Goal: Task Accomplishment & Management: Manage account settings

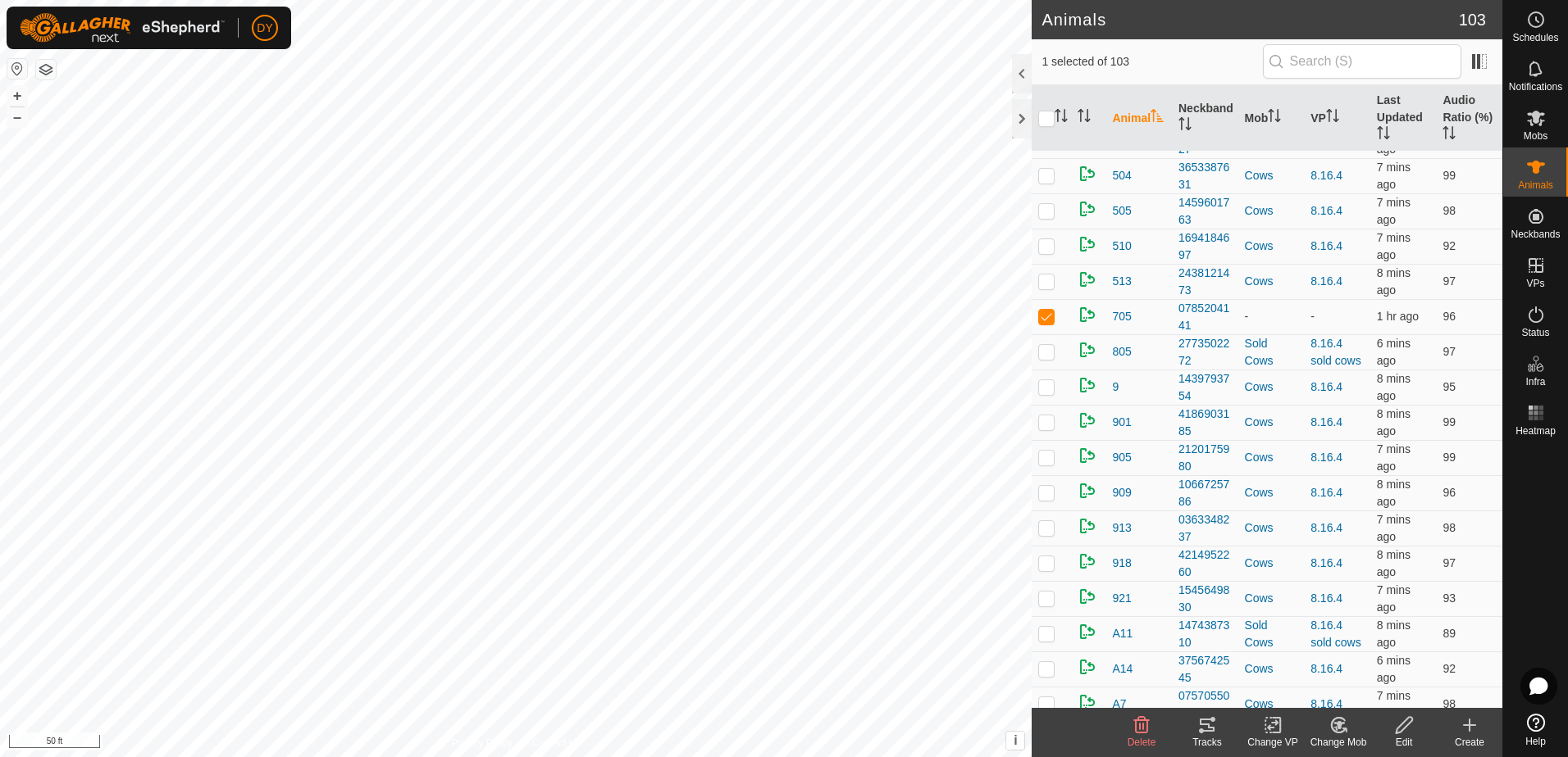
scroll to position [2376, 0]
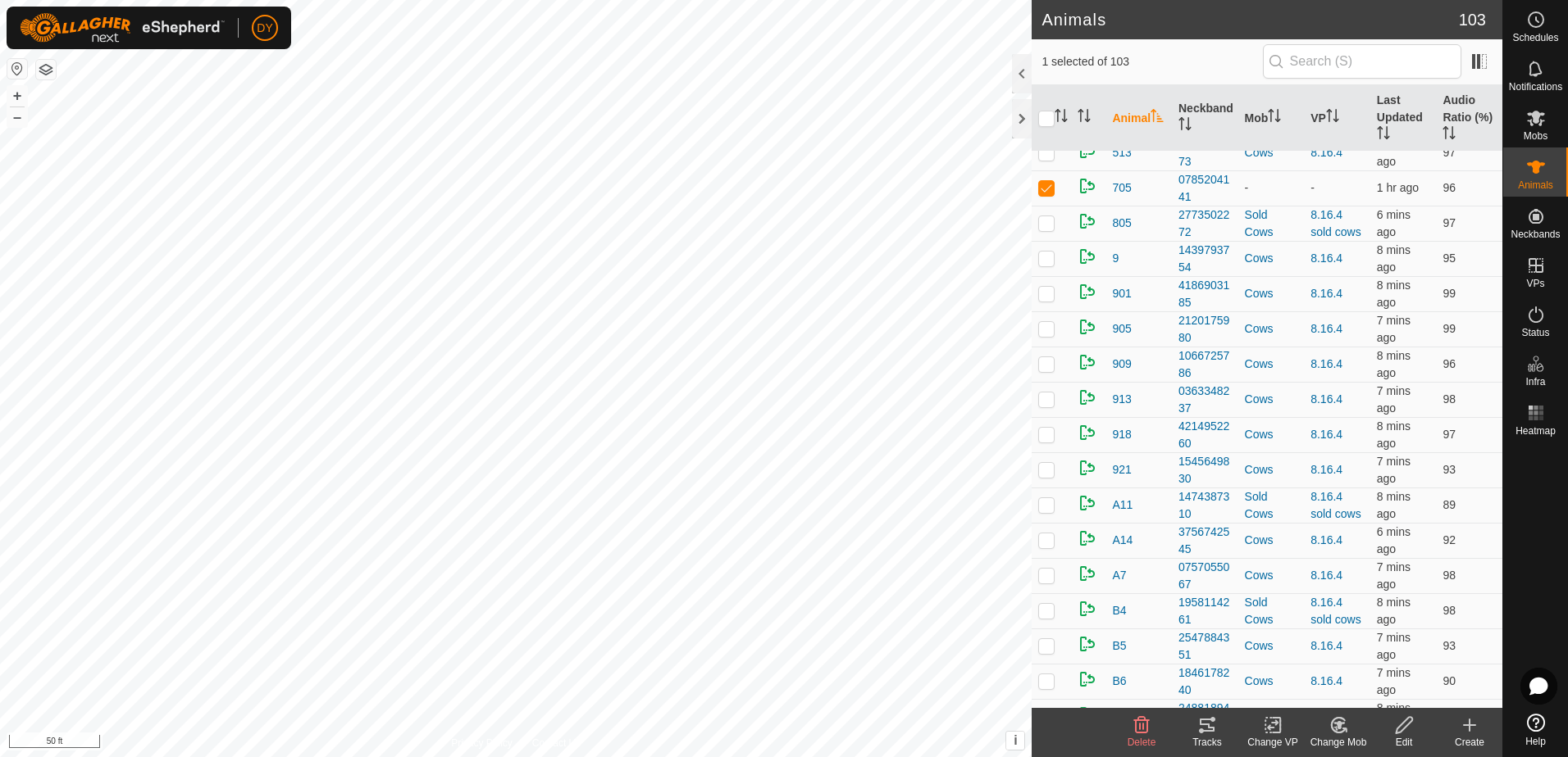
click at [1140, 729] on icon at bounding box center [1141, 725] width 15 height 16
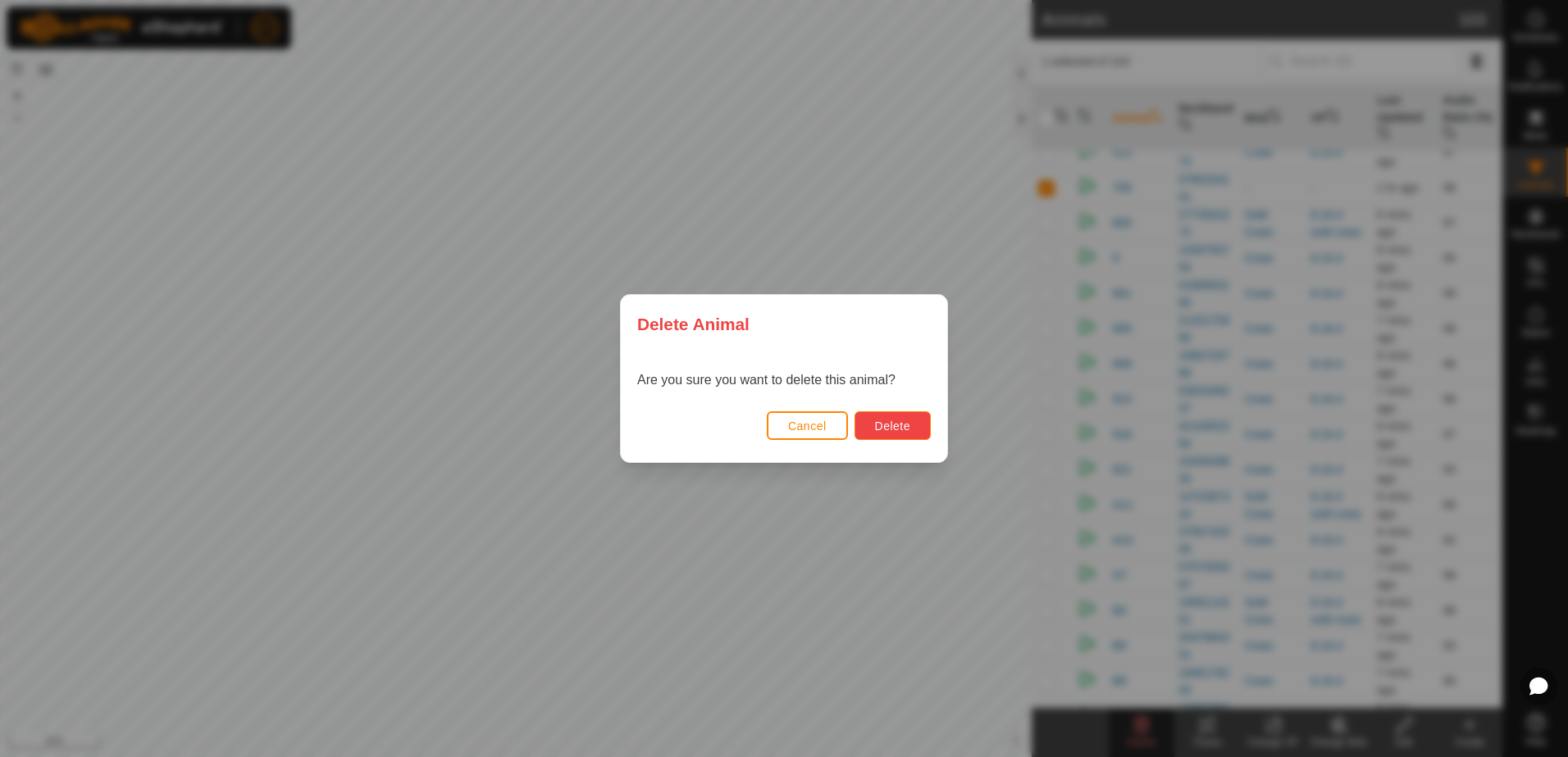
click at [909, 432] on span "Delete" at bounding box center [892, 427] width 35 height 13
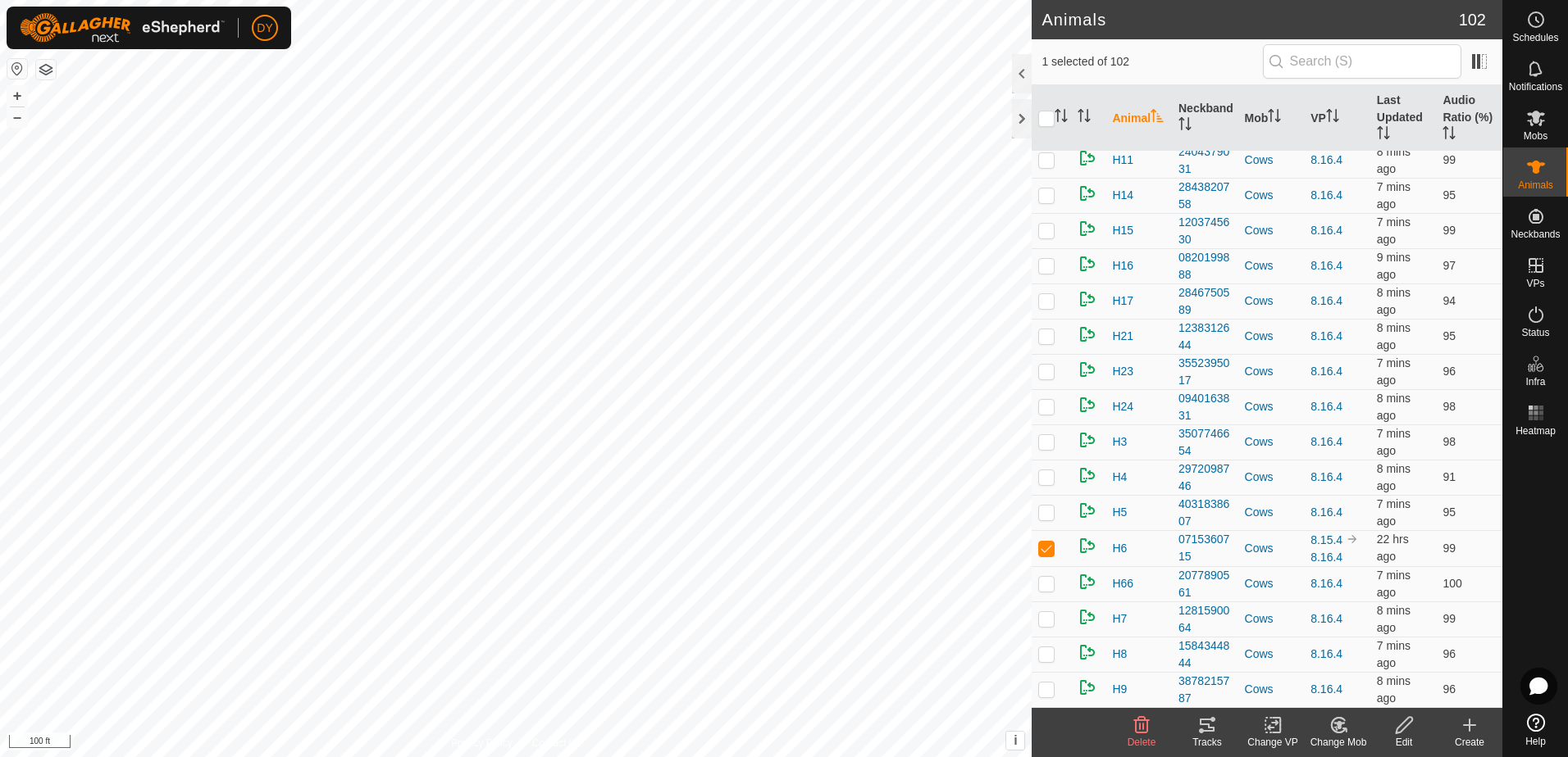
scroll to position [3196, 0]
click at [1021, 118] on div at bounding box center [1021, 119] width 19 height 40
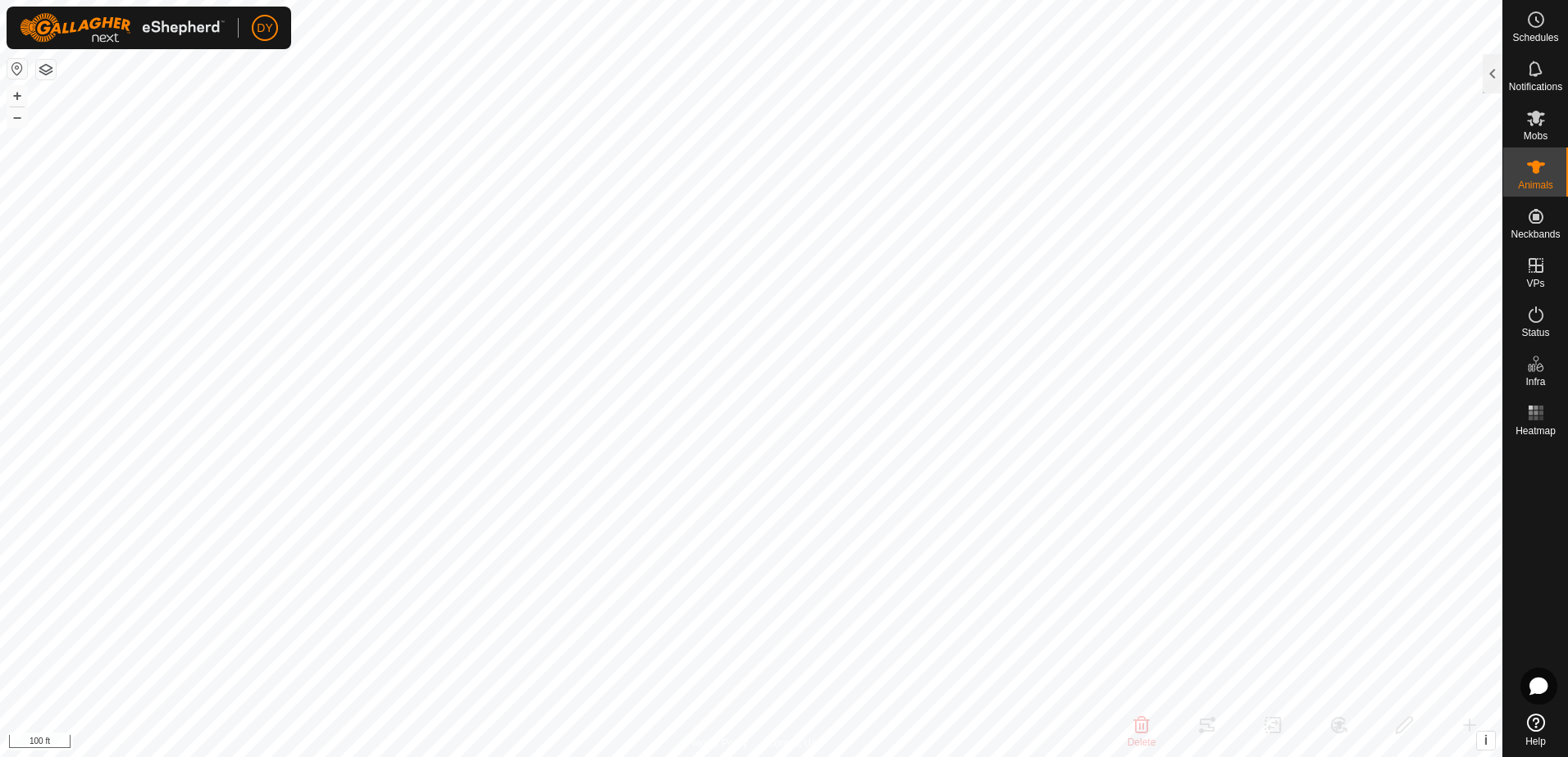
checkbox input "false"
